Goal: Find specific page/section: Find specific page/section

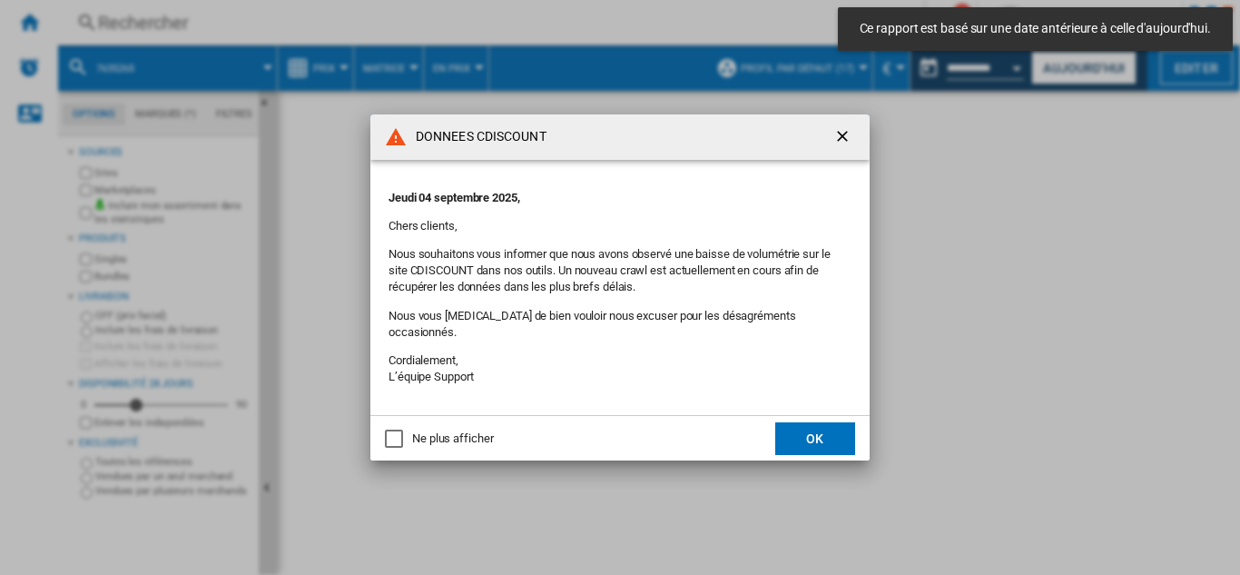
click at [807, 426] on button "OK" at bounding box center [815, 438] width 80 height 33
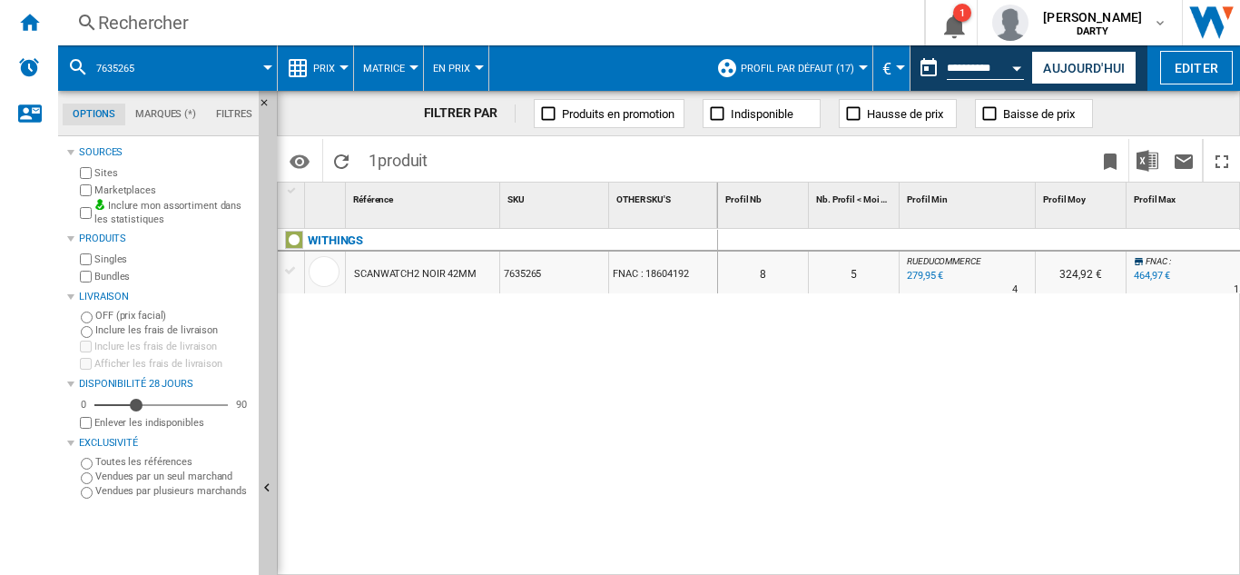
click at [163, 27] on div "Rechercher" at bounding box center [487, 22] width 779 height 25
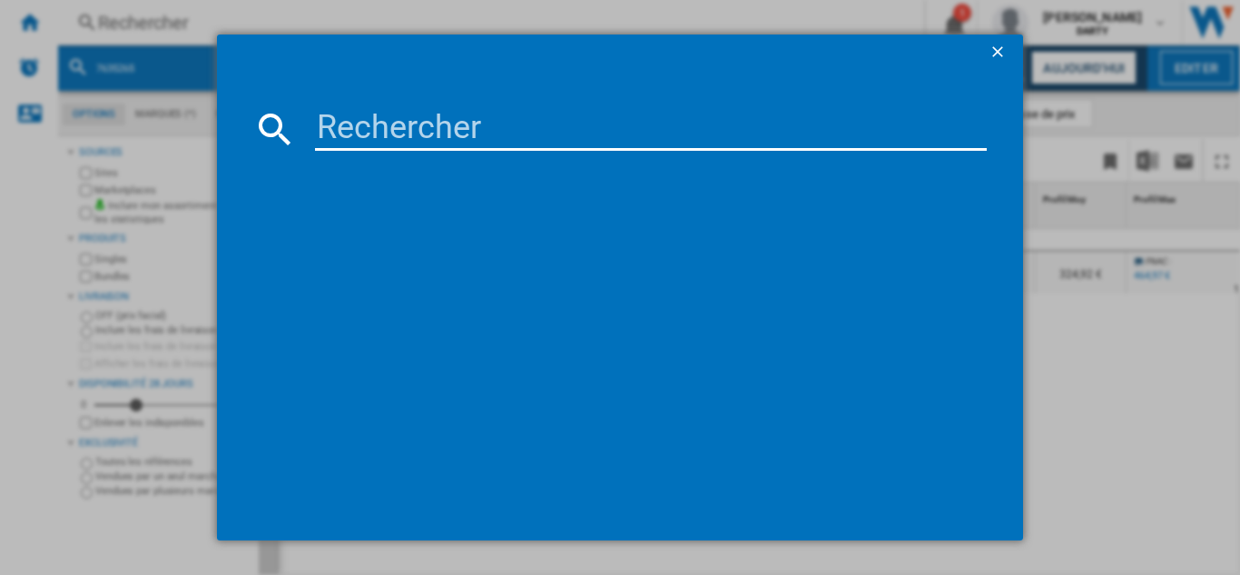
click at [356, 144] on input at bounding box center [651, 129] width 672 height 44
paste input "7671326"
type input "7671326"
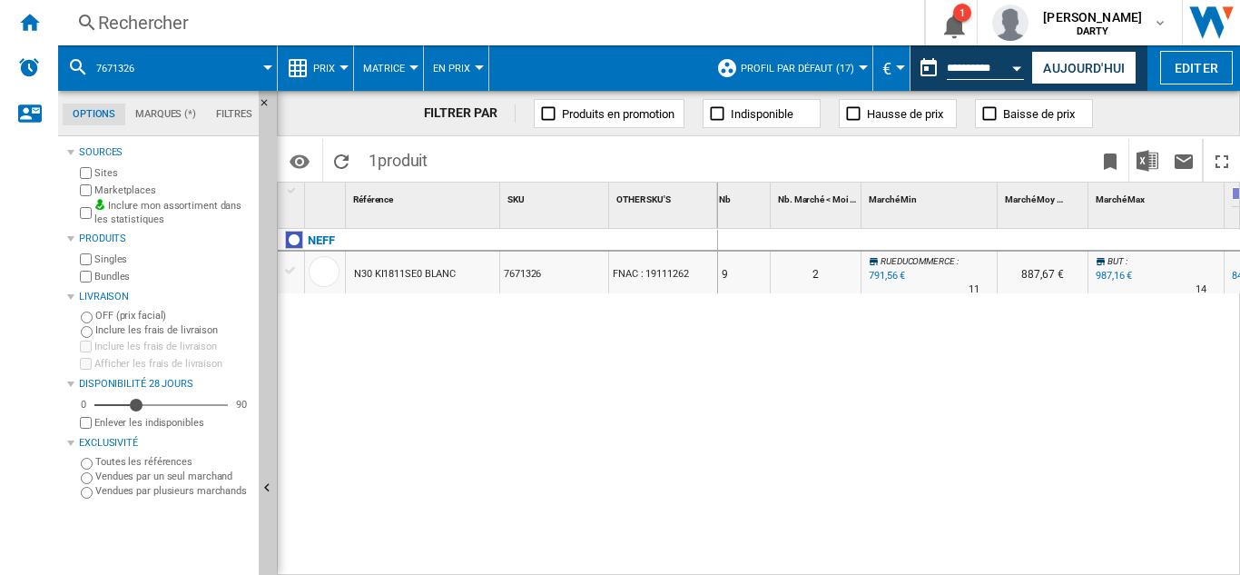
scroll to position [0, 732]
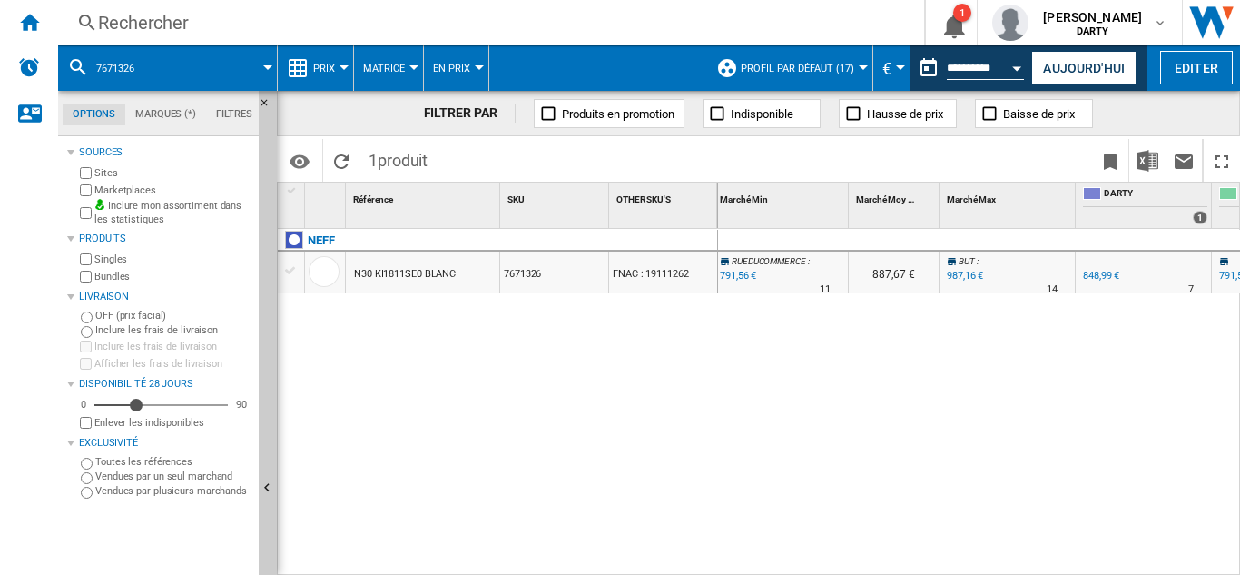
click at [140, 24] on div "Rechercher" at bounding box center [487, 22] width 779 height 25
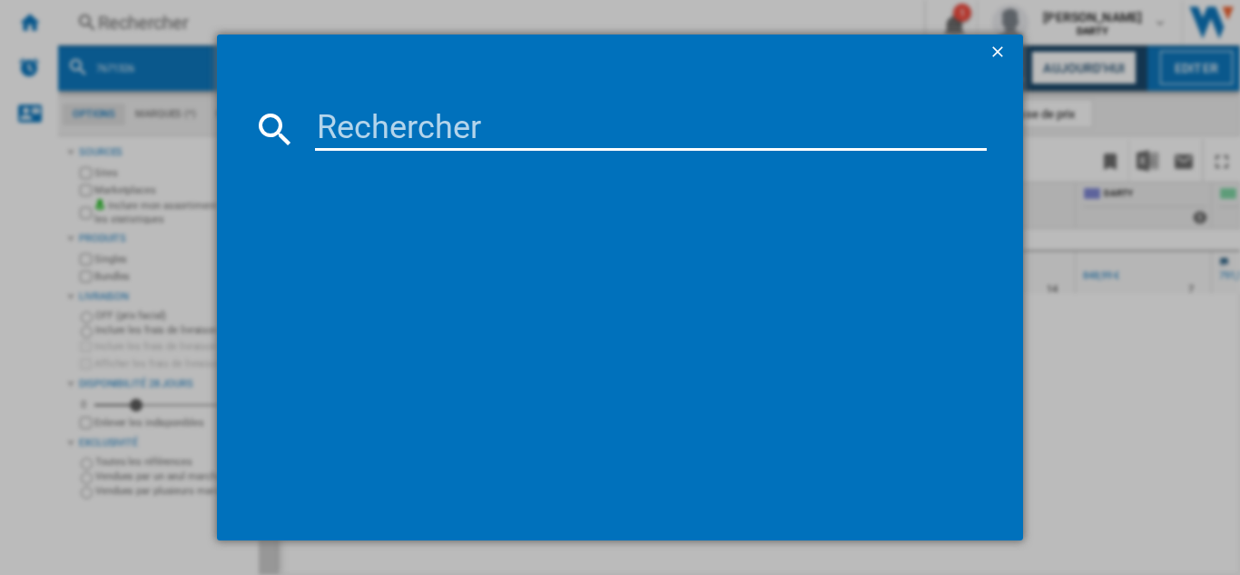
type input "7211856"
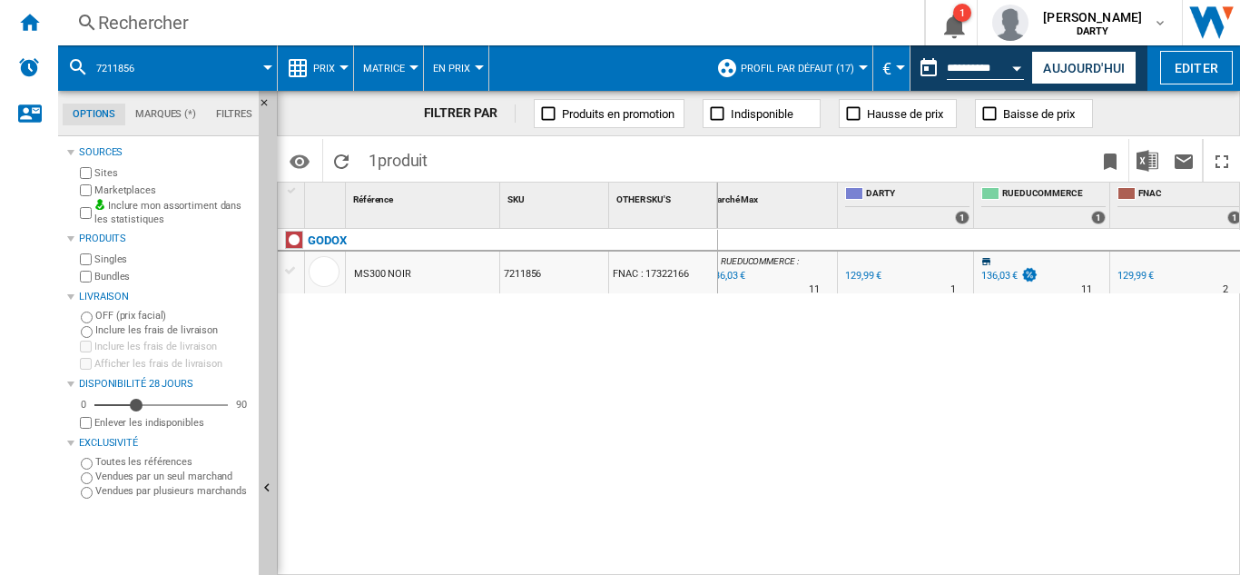
scroll to position [0, 1111]
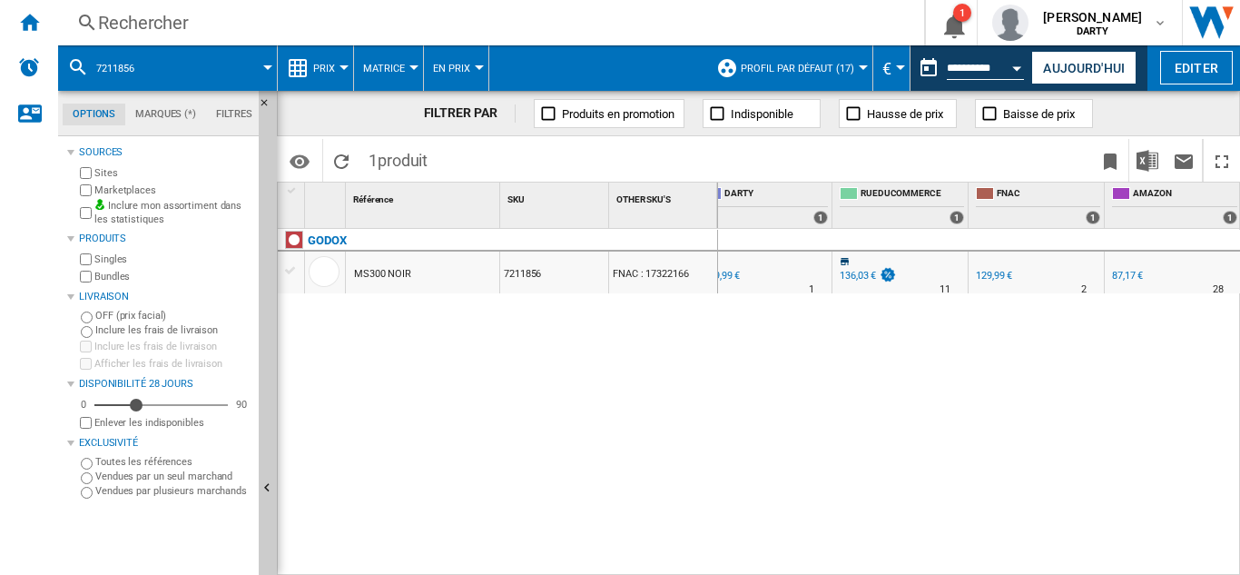
click at [160, 22] on div "Rechercher" at bounding box center [487, 22] width 779 height 25
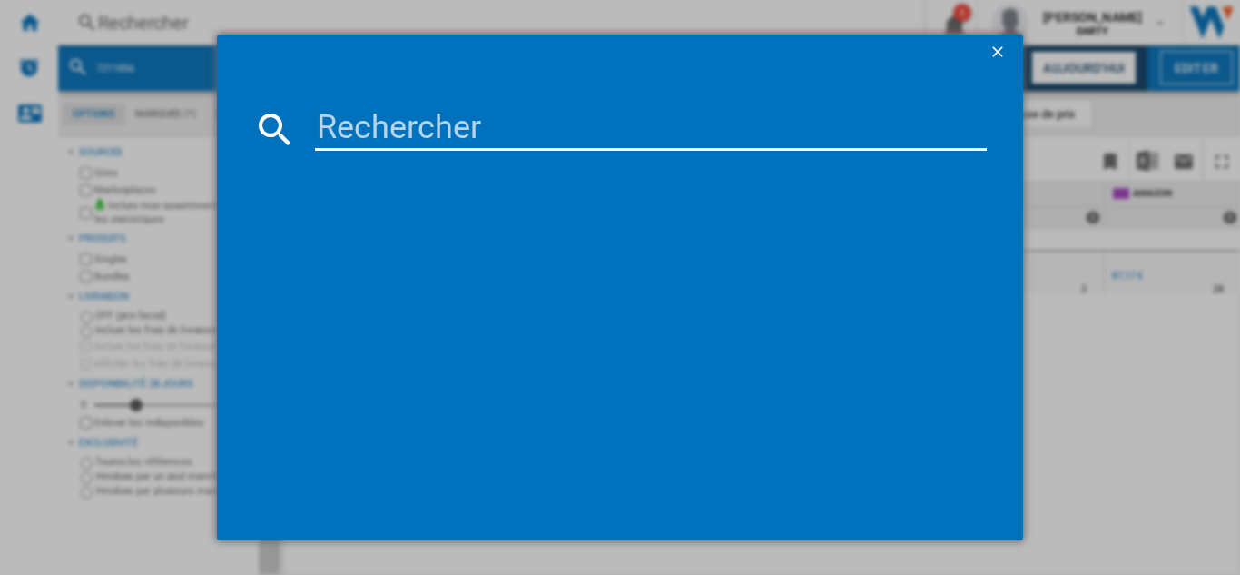
type input "7948778"
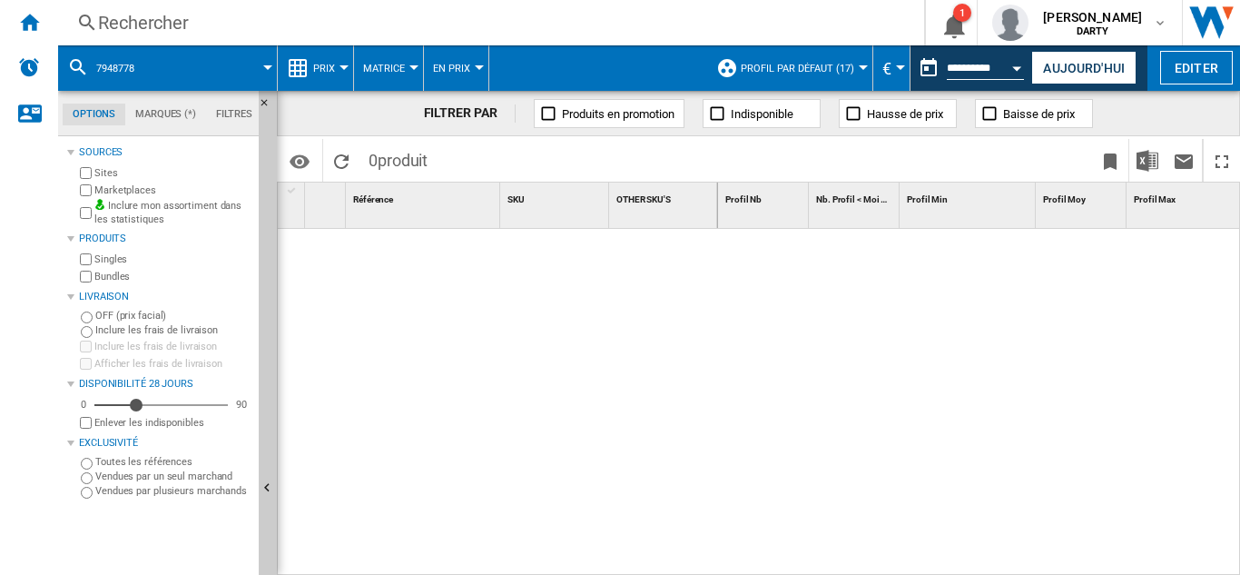
click at [169, 25] on div "Rechercher" at bounding box center [487, 22] width 779 height 25
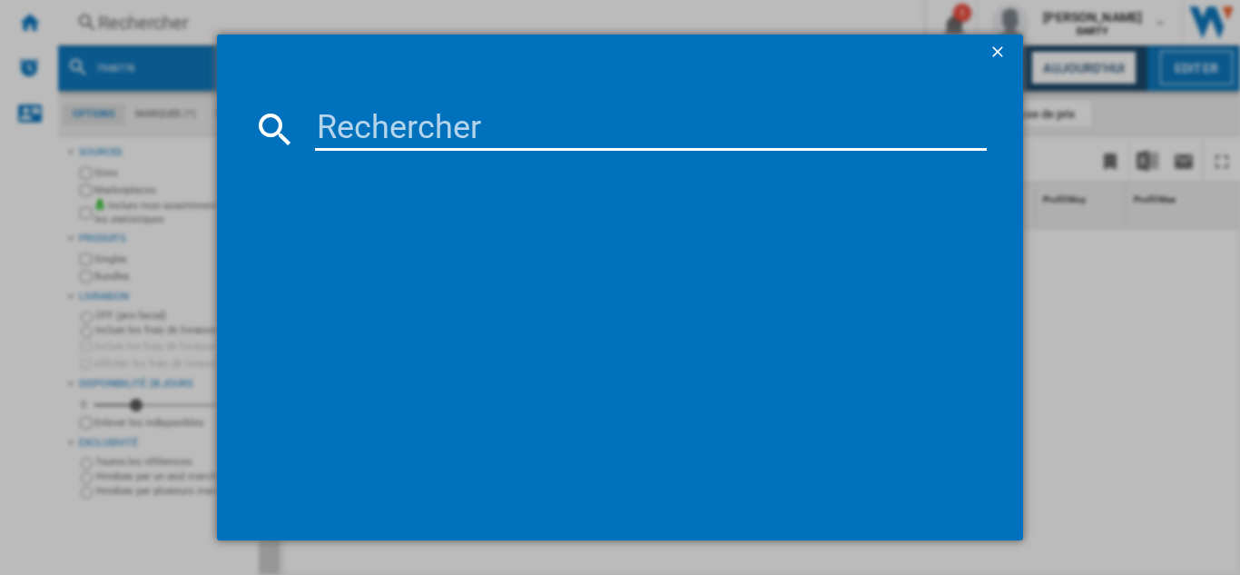
click at [356, 126] on input at bounding box center [651, 129] width 672 height 44
type input "7986513"
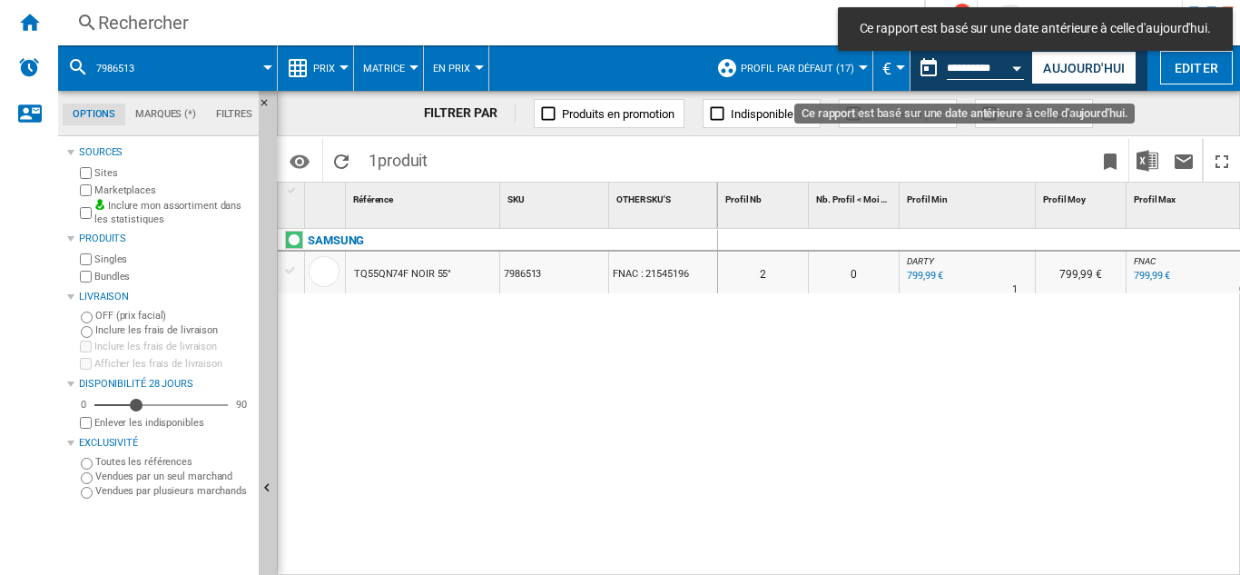
click at [1017, 67] on div "Open calendar" at bounding box center [1017, 68] width 9 height 5
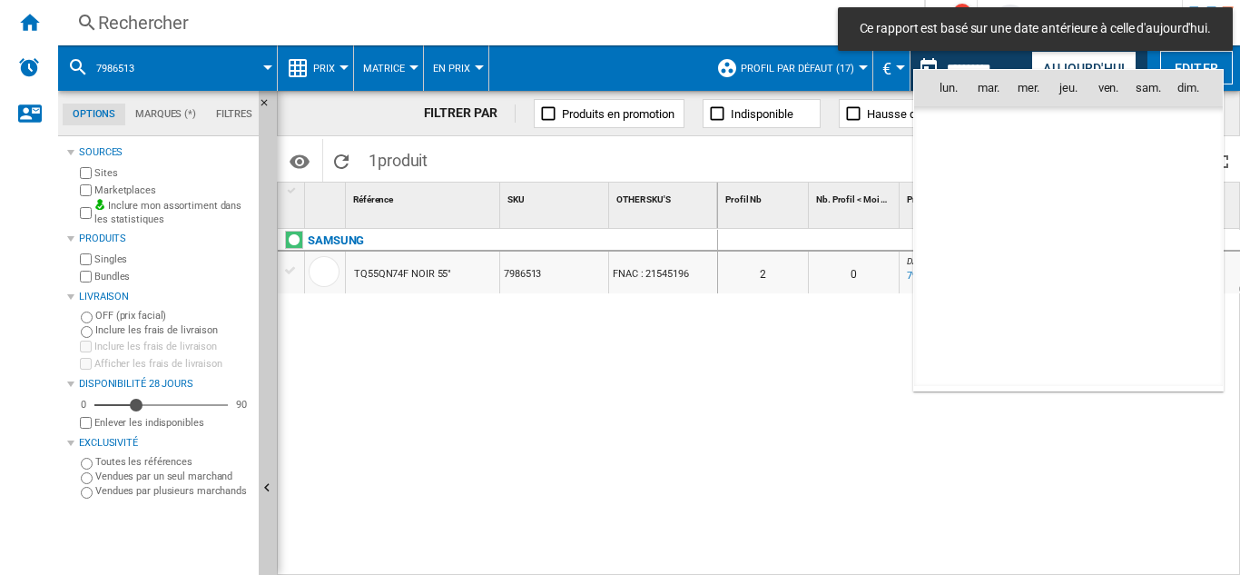
scroll to position [8420, 0]
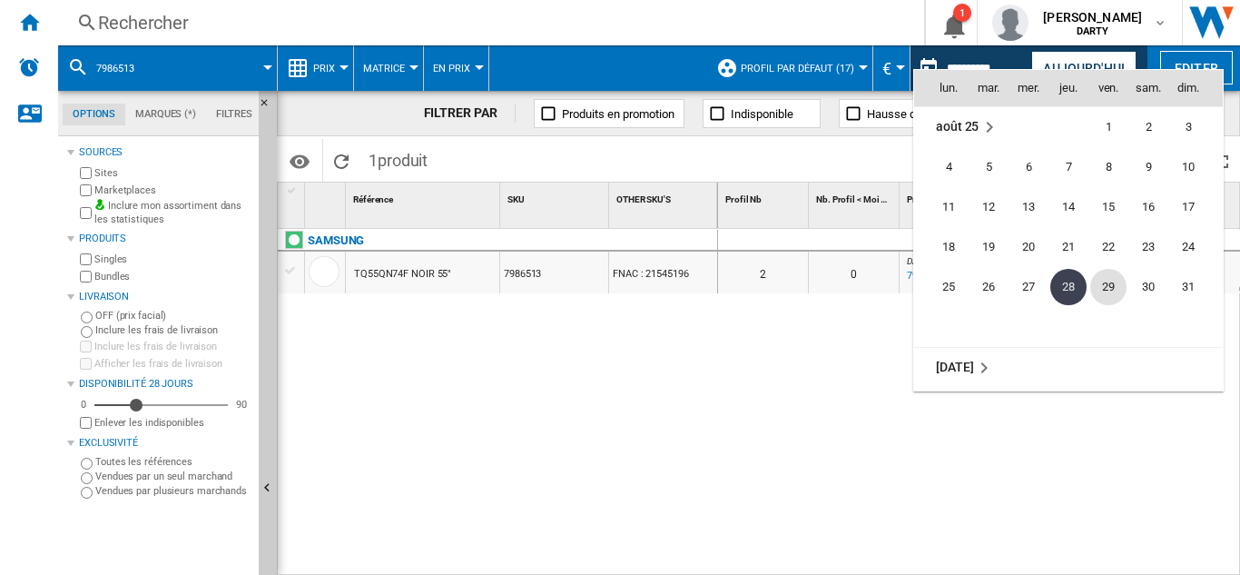
click at [1099, 286] on span "29" at bounding box center [1108, 287] width 36 height 36
type input "**********"
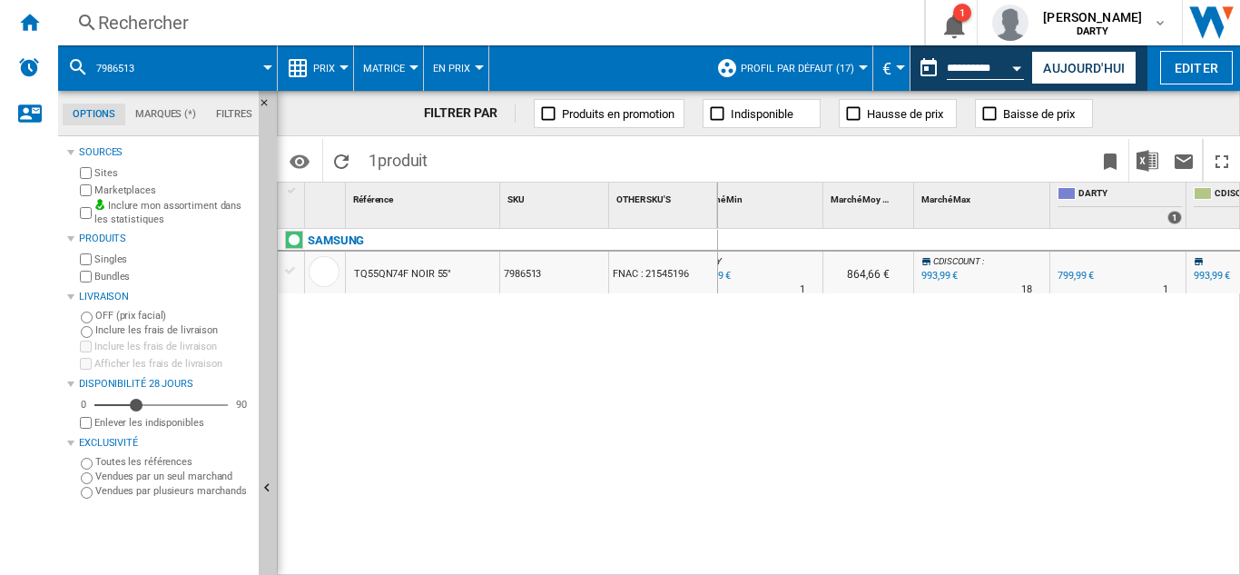
scroll to position [0, 767]
